Goal: Task Accomplishment & Management: Manage account settings

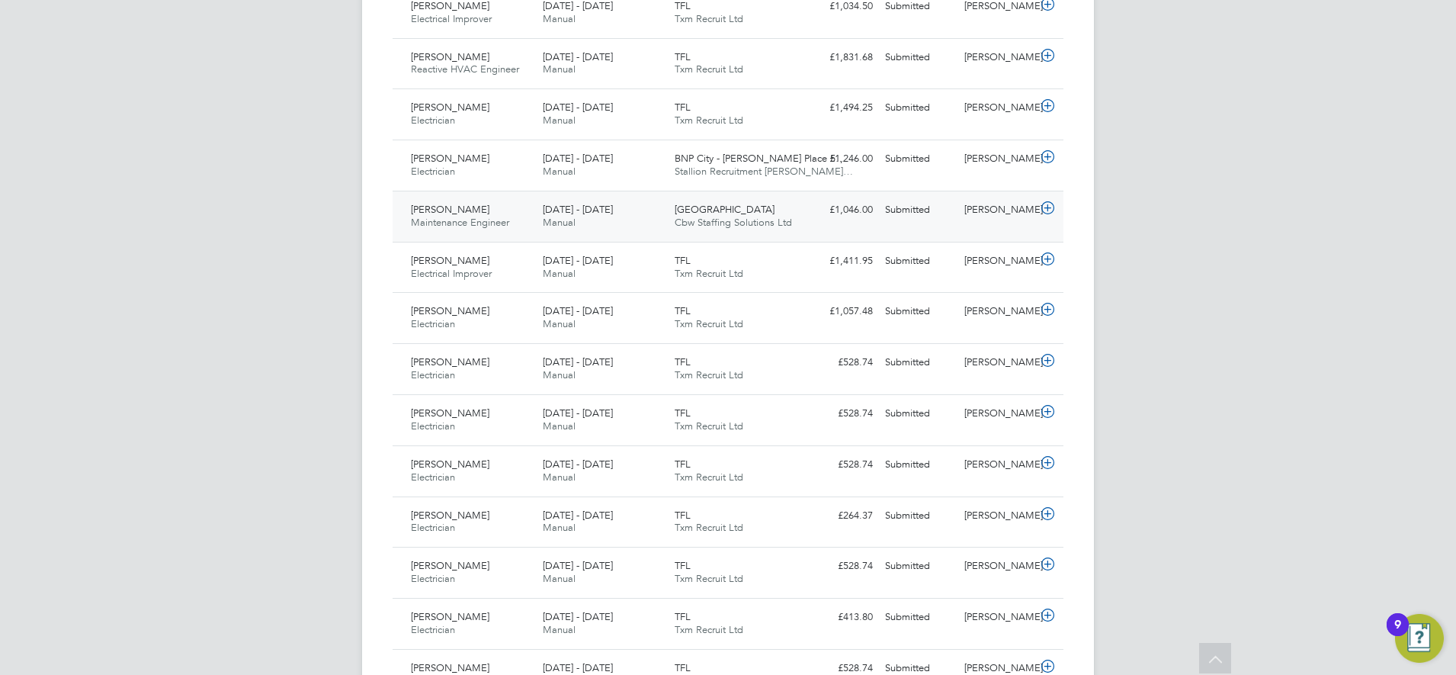
click at [800, 221] on div "£1,046.00 Submitted" at bounding box center [839, 209] width 79 height 25
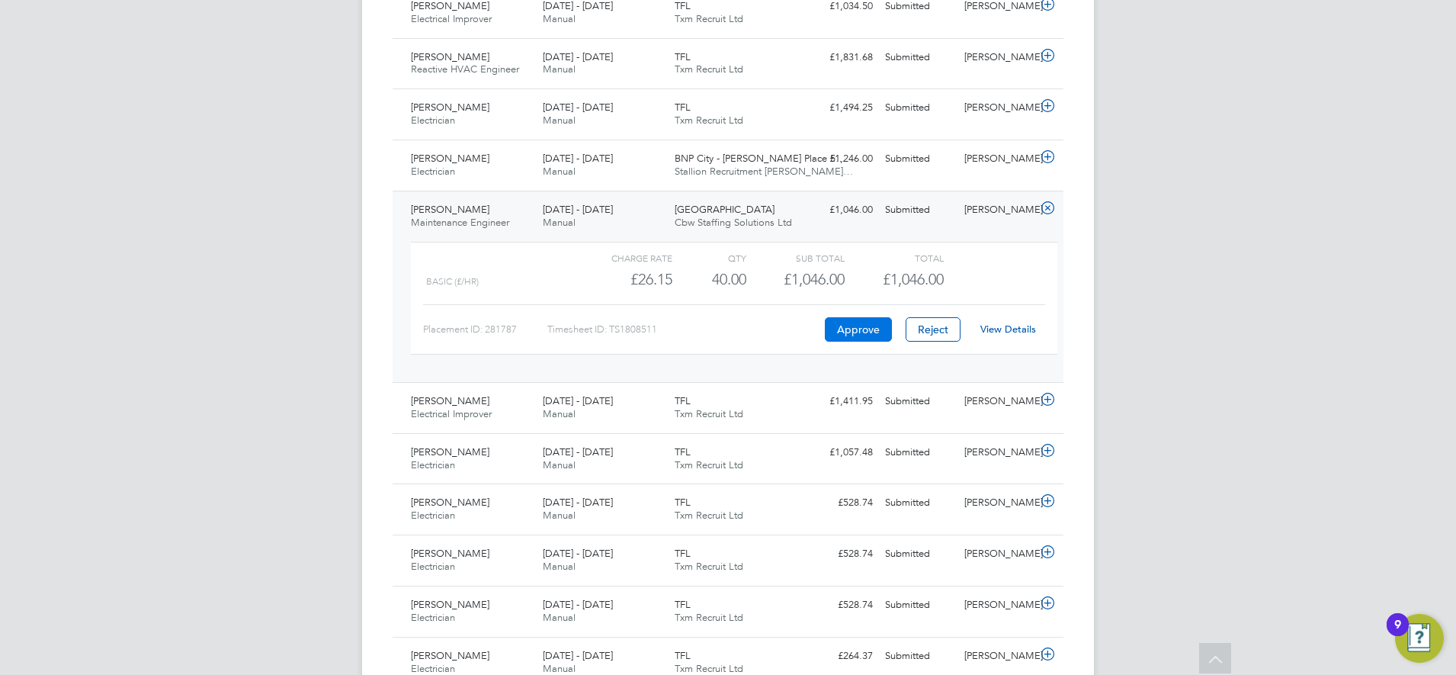
click at [842, 327] on button "Approve" at bounding box center [858, 329] width 67 height 24
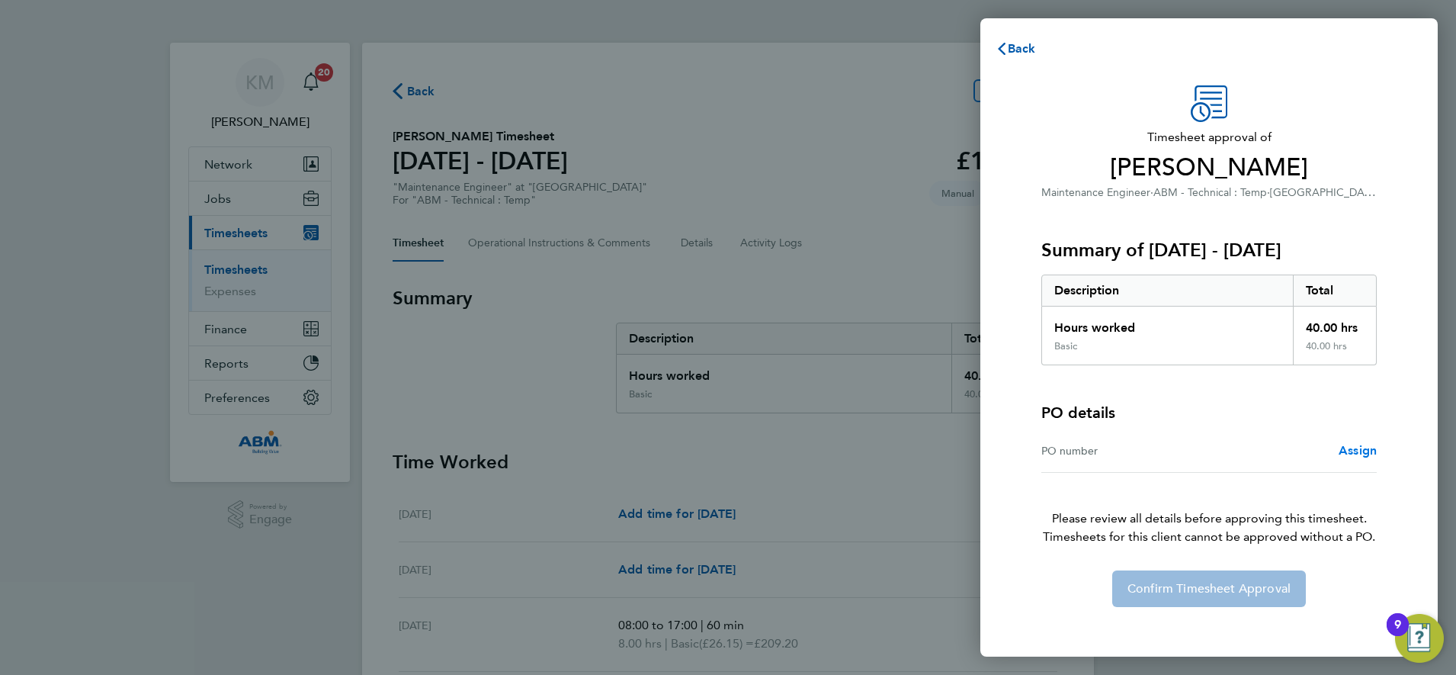
click at [1356, 456] on span "Assign" at bounding box center [1358, 450] width 38 height 14
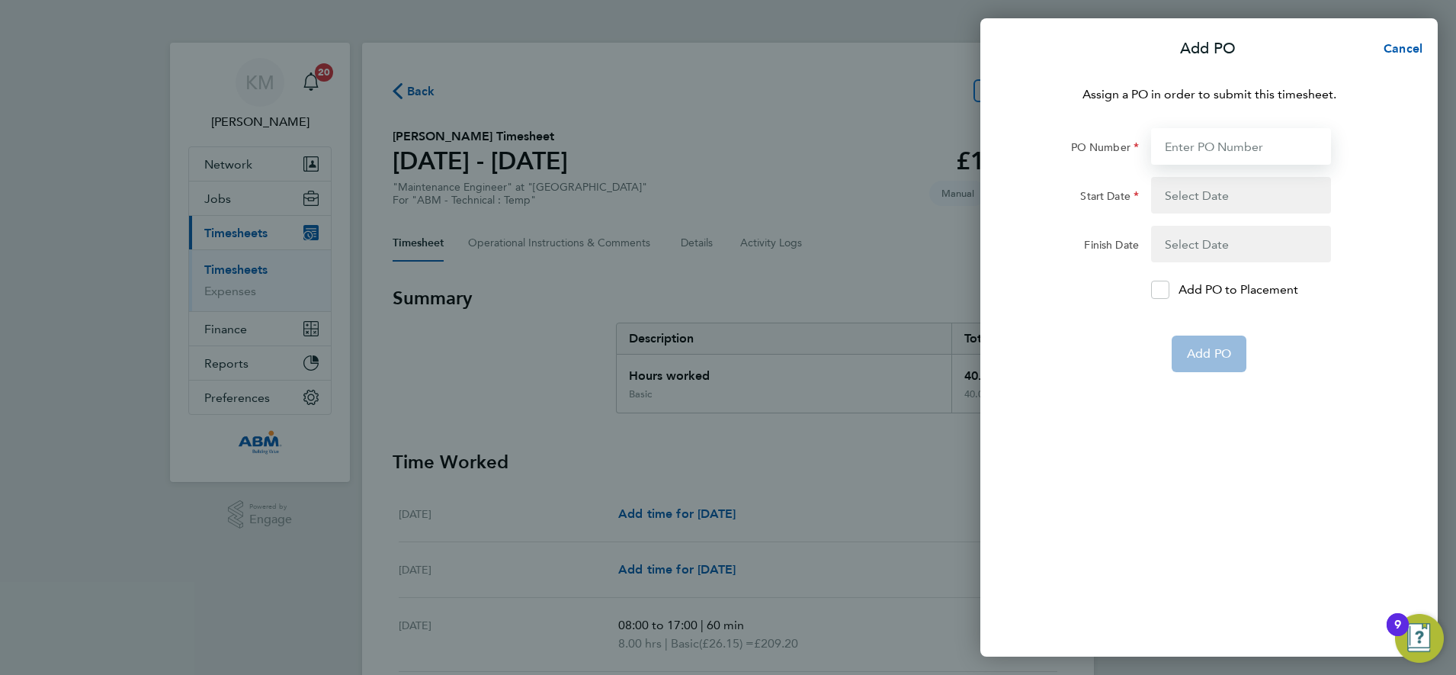
click at [1183, 149] on input "PO Number" at bounding box center [1241, 146] width 180 height 37
type input "642991"
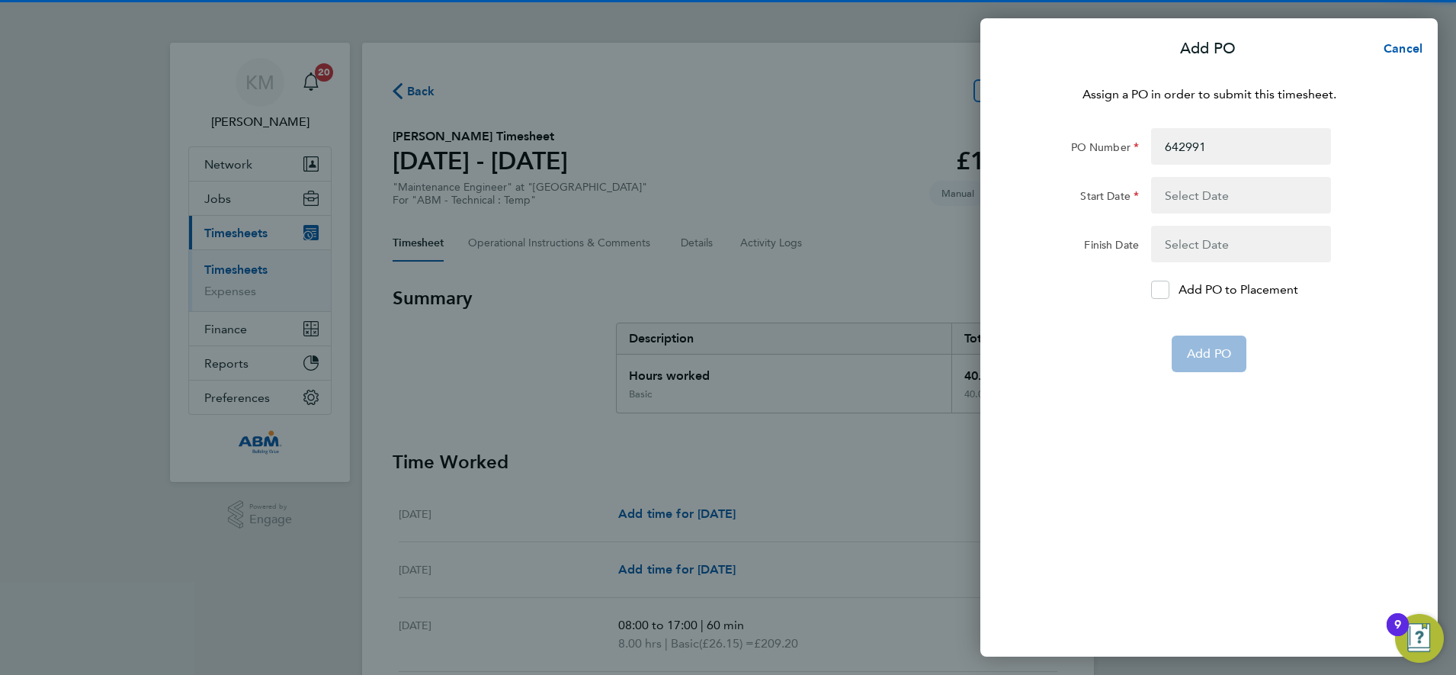
click at [1167, 194] on button "button" at bounding box center [1241, 195] width 180 height 37
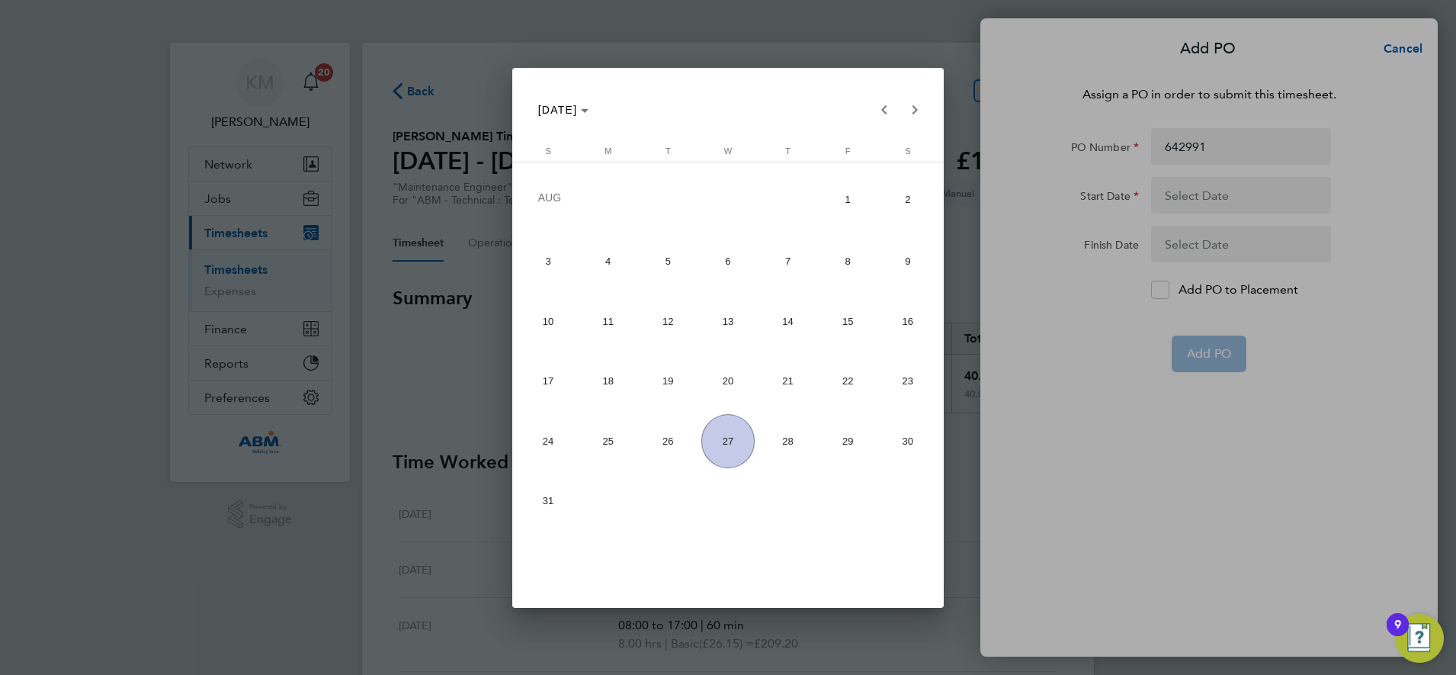
click at [904, 314] on span "16" at bounding box center [908, 321] width 54 height 54
type input "16 Aug 25"
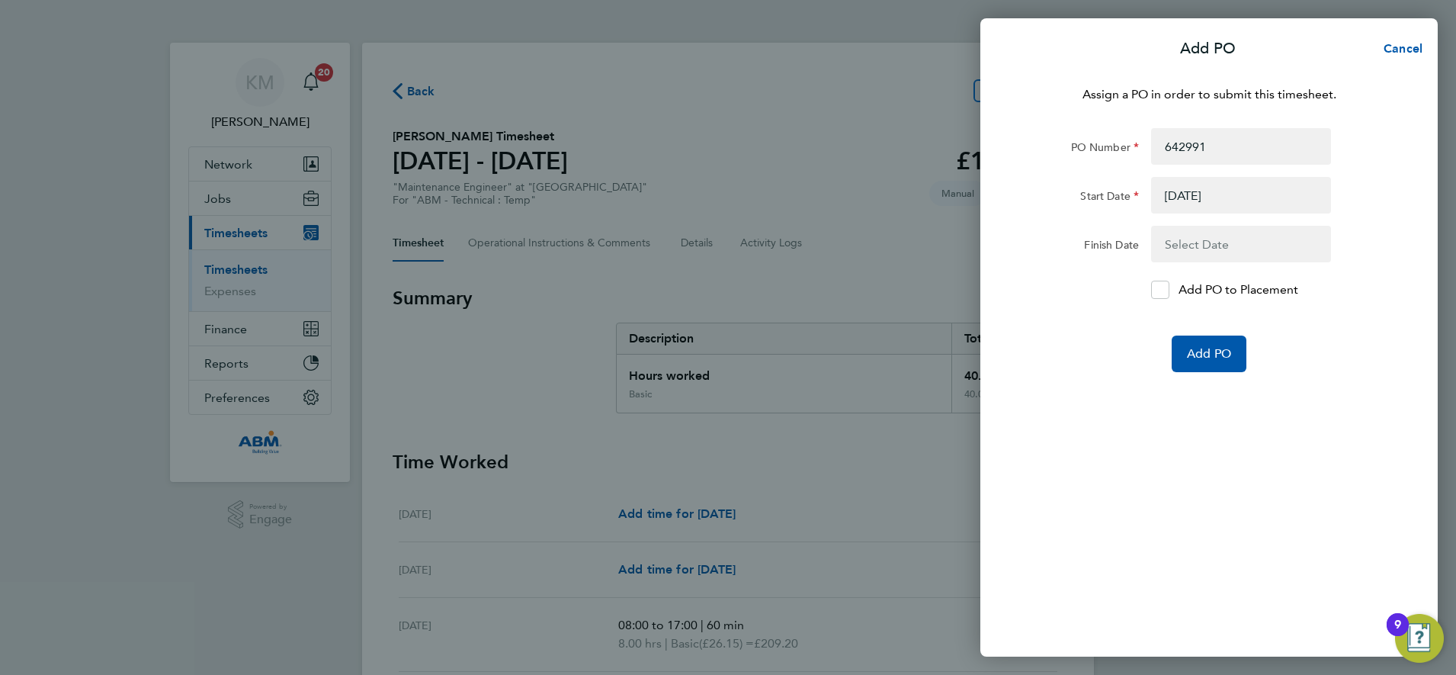
click at [1211, 244] on button "button" at bounding box center [1241, 244] width 180 height 37
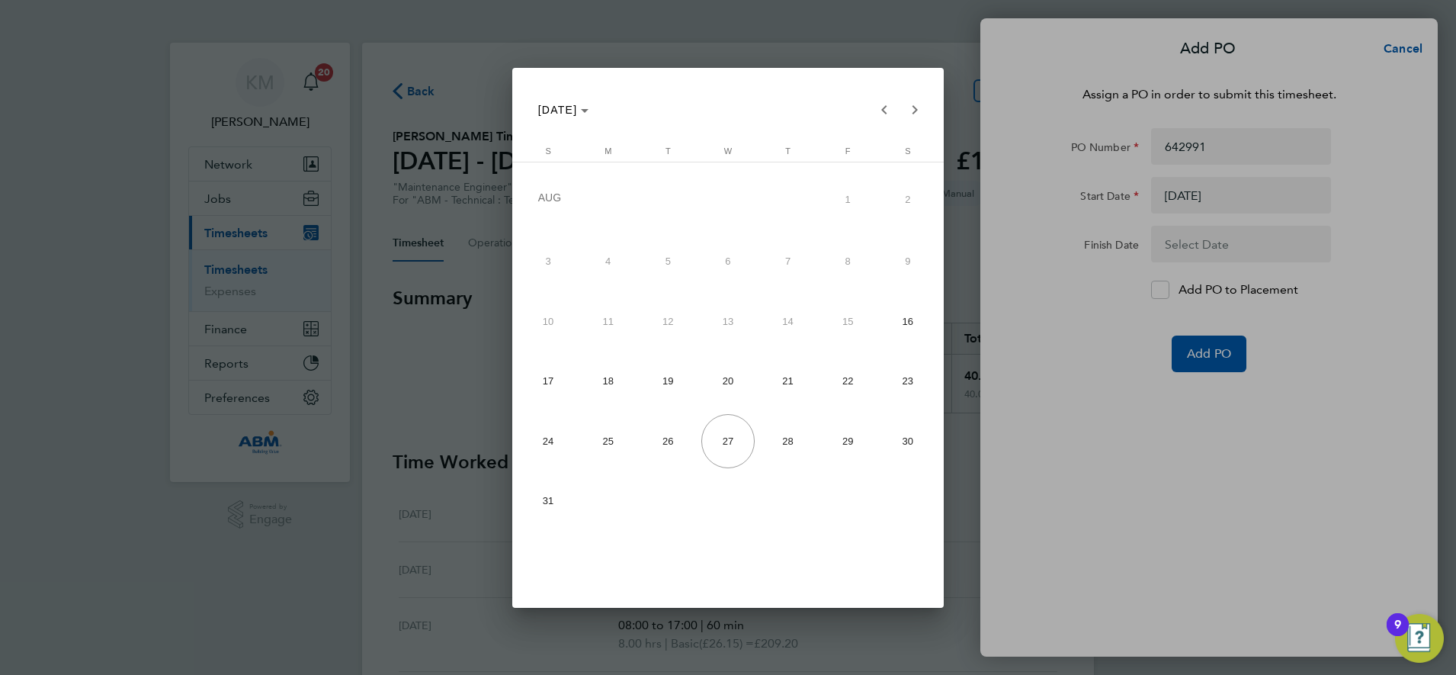
click at [844, 375] on span "22" at bounding box center [848, 381] width 54 height 54
type input "22 Aug 25"
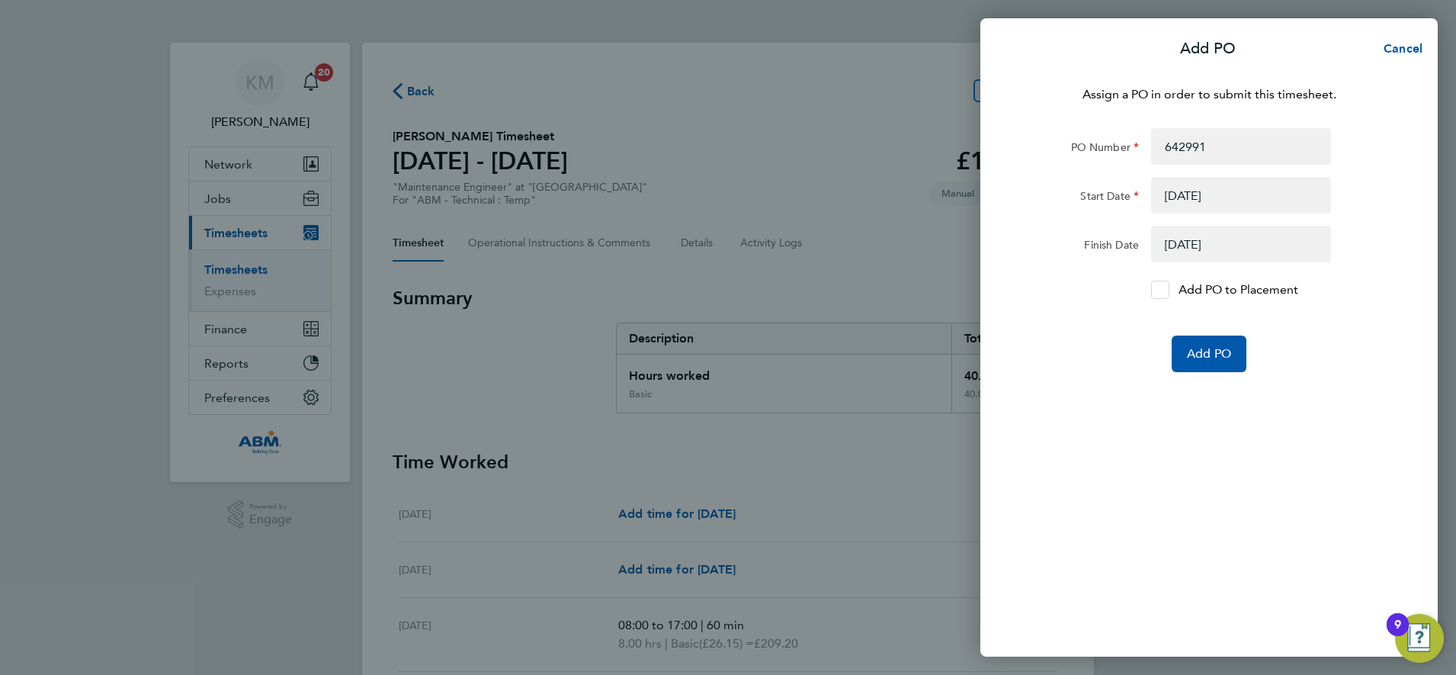
click at [1167, 291] on div at bounding box center [1160, 290] width 18 height 18
click at [1166, 290] on input "Add PO to Placement" at bounding box center [1166, 290] width 0 height 0
click at [1216, 361] on button "Add PO" at bounding box center [1209, 354] width 75 height 37
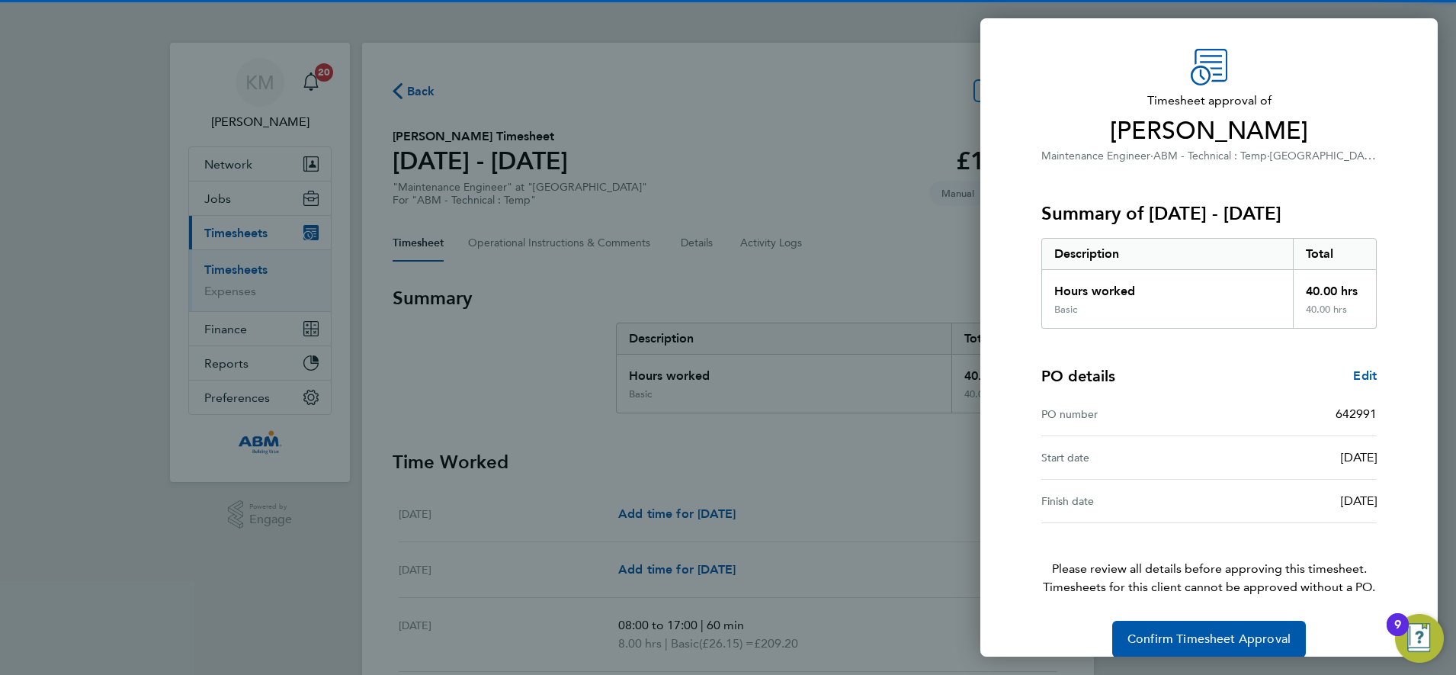
scroll to position [56, 0]
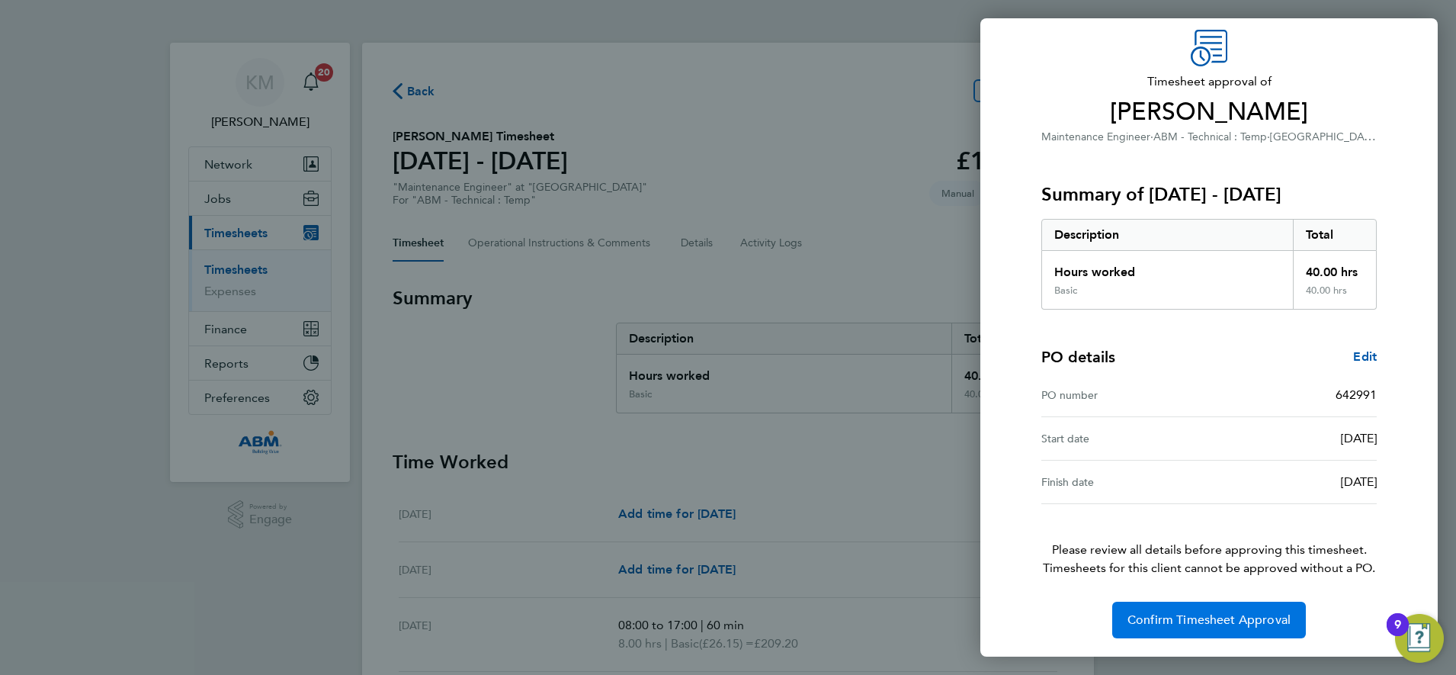
click at [1187, 623] on span "Confirm Timesheet Approval" at bounding box center [1209, 619] width 163 height 15
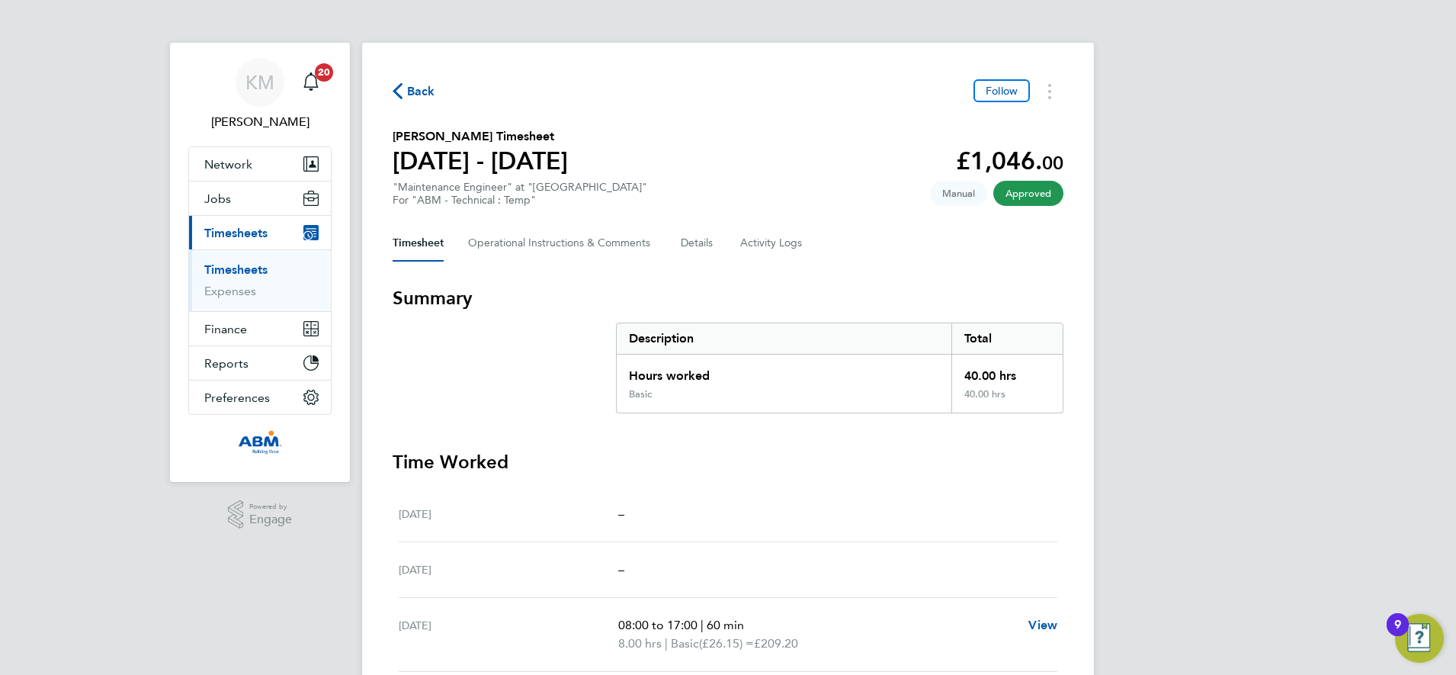
click at [419, 92] on span "Back" at bounding box center [421, 91] width 28 height 18
